Goal: Contribute content

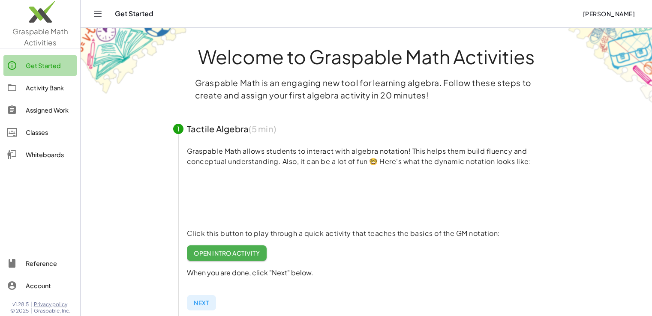
click at [38, 71] on link "Get Started" at bounding box center [39, 65] width 73 height 21
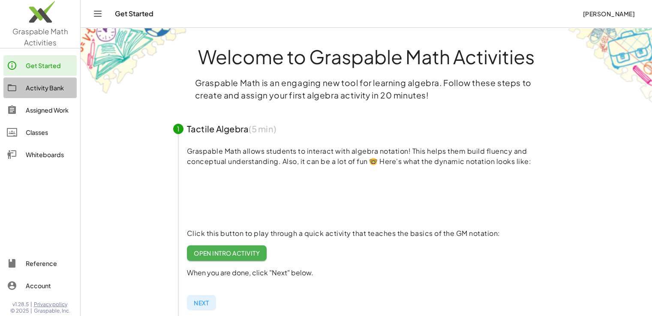
click at [35, 87] on div "Activity Bank" at bounding box center [50, 88] width 48 height 10
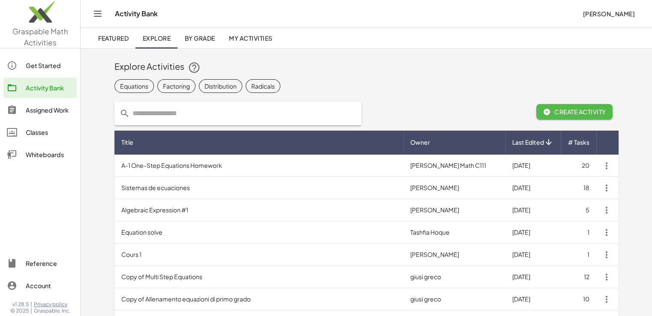
click at [547, 111] on icon "button" at bounding box center [547, 112] width 8 height 8
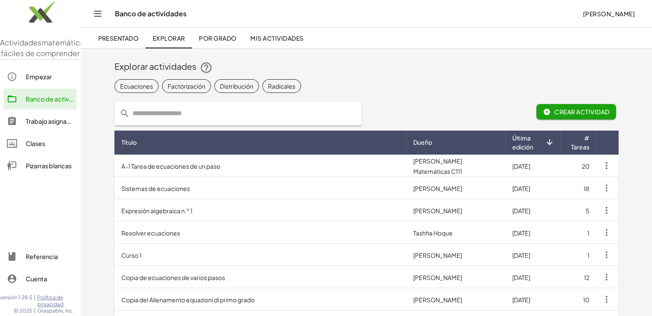
click at [36, 170] on font "Pizarras blancas" at bounding box center [49, 166] width 46 height 8
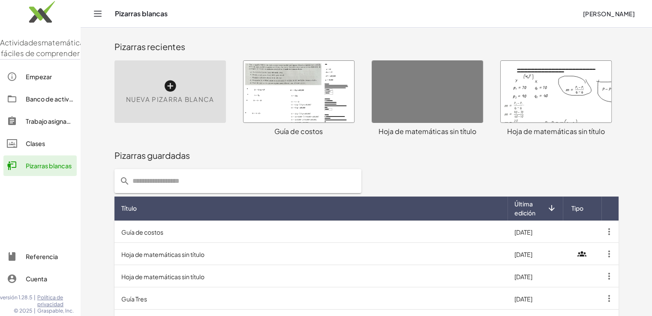
click at [168, 93] on div "Nueva pizarra blanca" at bounding box center [169, 91] width 111 height 63
